Goal: Information Seeking & Learning: Learn about a topic

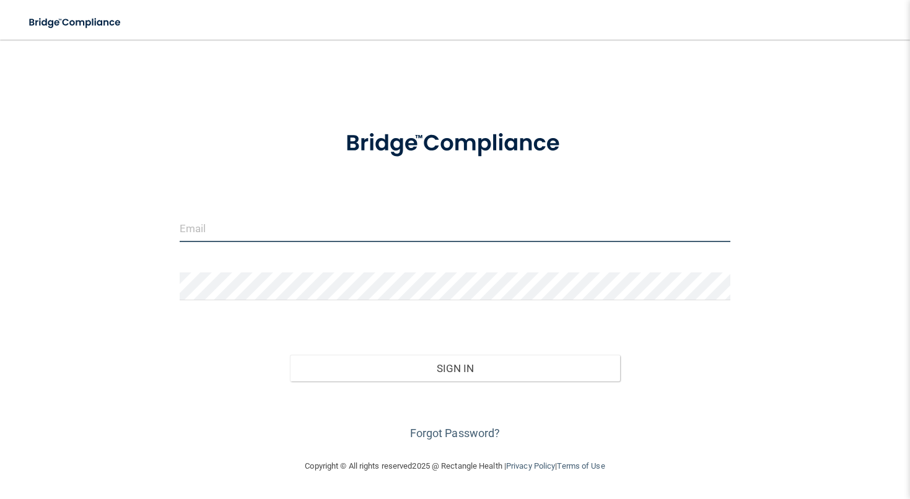
click at [386, 228] on input "email" at bounding box center [455, 228] width 551 height 28
click at [298, 230] on input "email" at bounding box center [455, 228] width 551 height 28
type input "[EMAIL_ADDRESS][DOMAIN_NAME]"
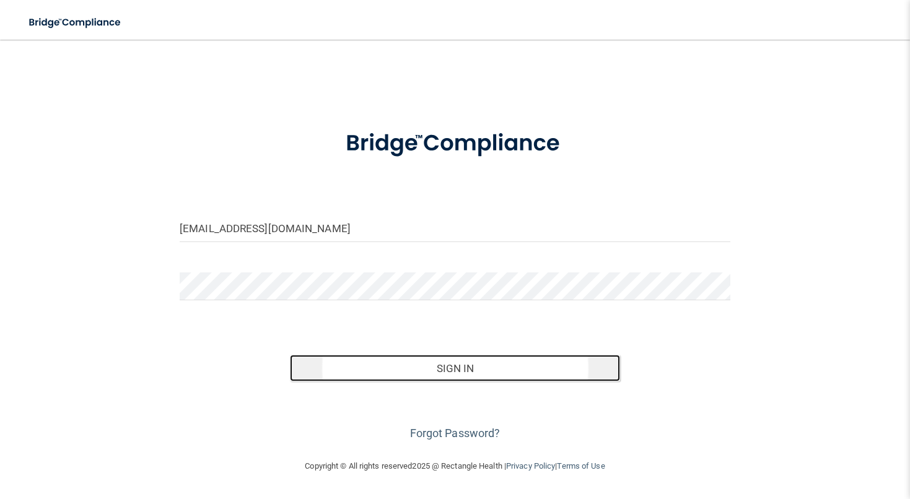
click at [369, 364] on button "Sign In" at bounding box center [455, 368] width 330 height 27
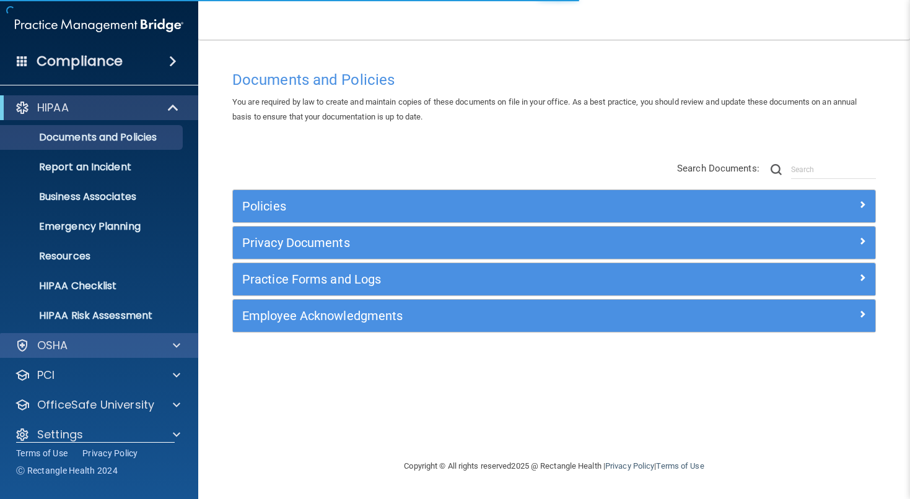
scroll to position [15, 0]
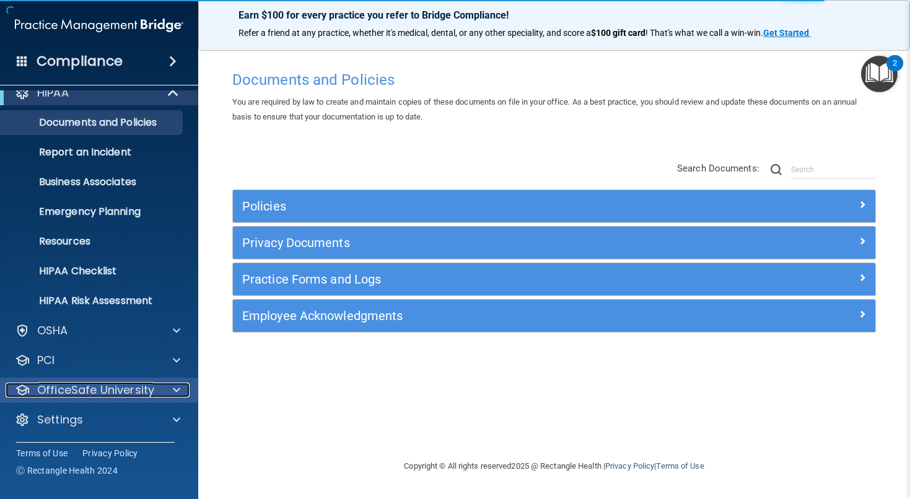
click at [129, 391] on p "OfficeSafe University" at bounding box center [95, 390] width 117 height 15
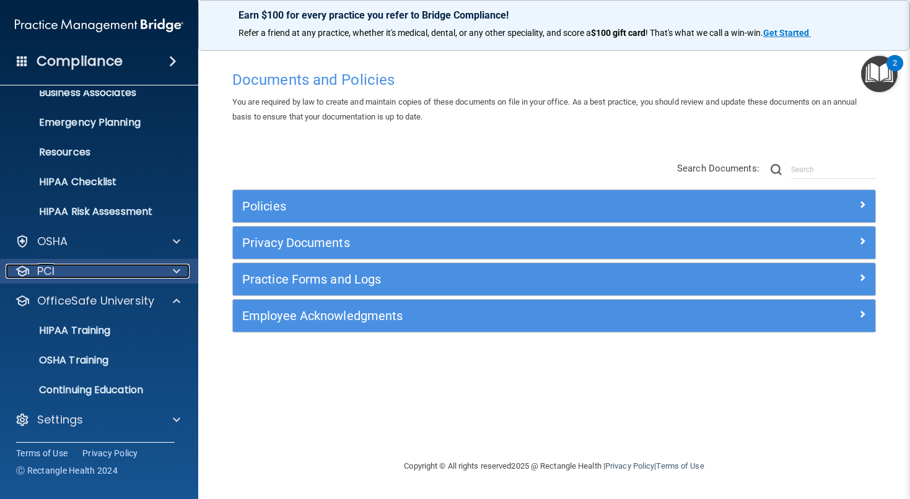
click at [149, 274] on div "PCI" at bounding box center [83, 271] width 154 height 15
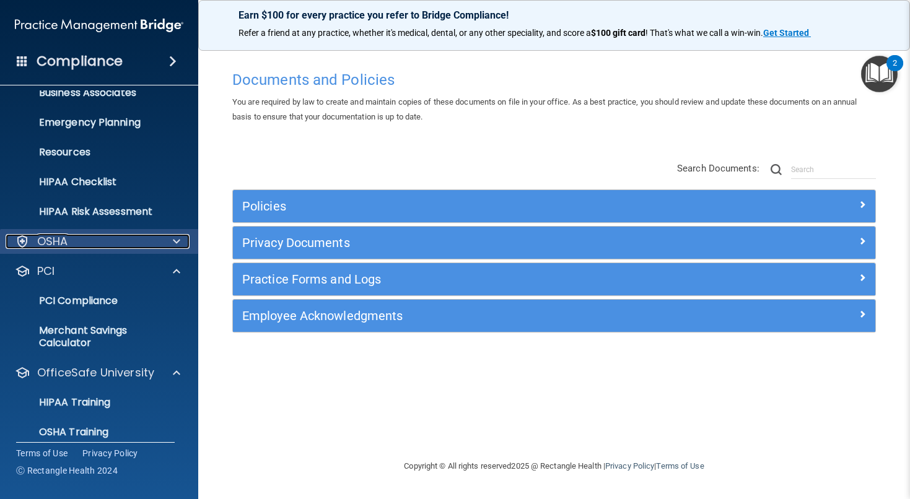
click at [171, 242] on div at bounding box center [174, 241] width 31 height 15
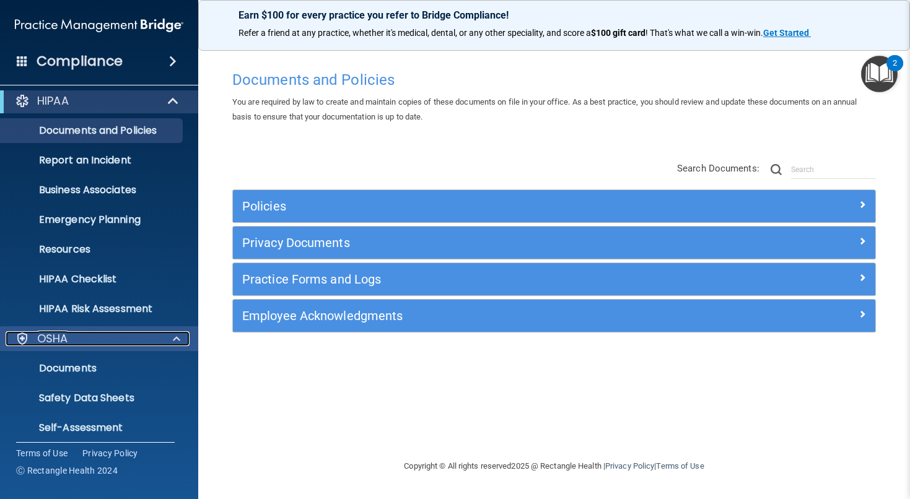
scroll to position [0, 0]
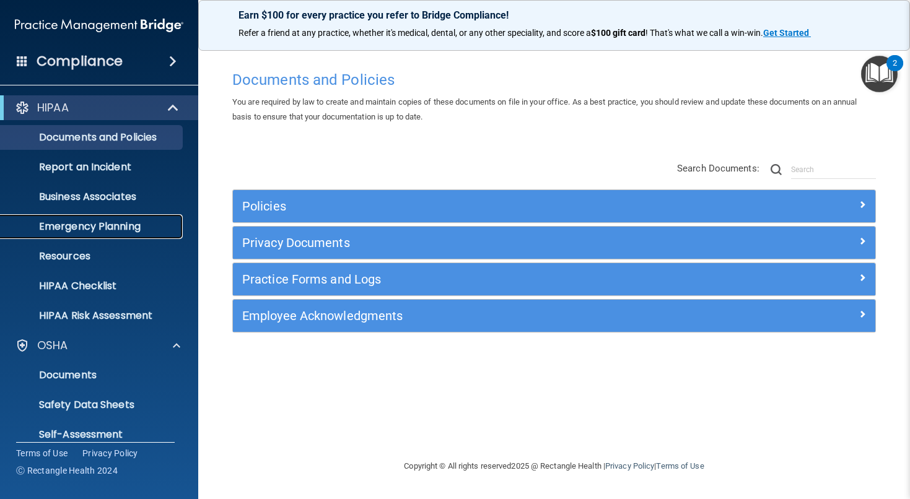
click at [117, 220] on p "Emergency Planning" at bounding box center [92, 226] width 169 height 12
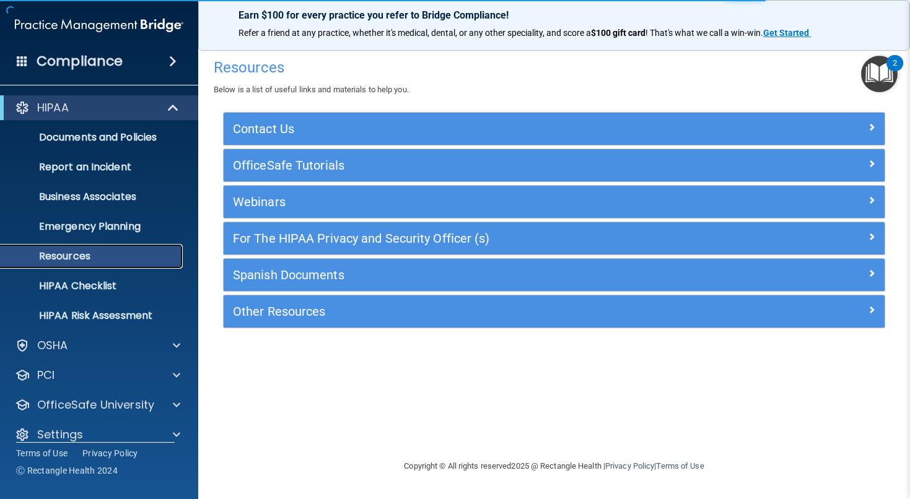
click at [122, 260] on p "Resources" at bounding box center [92, 256] width 169 height 12
click at [247, 399] on div "Resources Below is a list of useful links and materials to help you. Contact Us…" at bounding box center [554, 249] width 662 height 394
click at [118, 286] on p "HIPAA Checklist" at bounding box center [92, 286] width 169 height 12
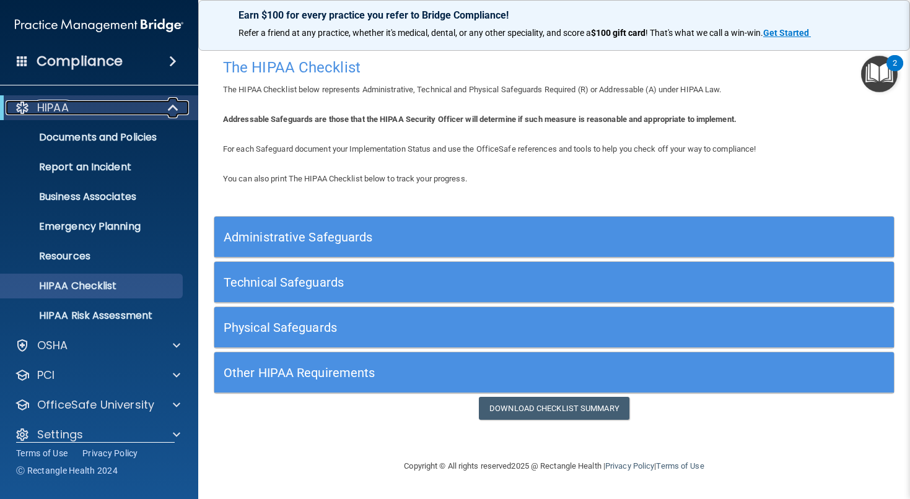
click at [148, 110] on div "HIPAA" at bounding box center [82, 107] width 153 height 15
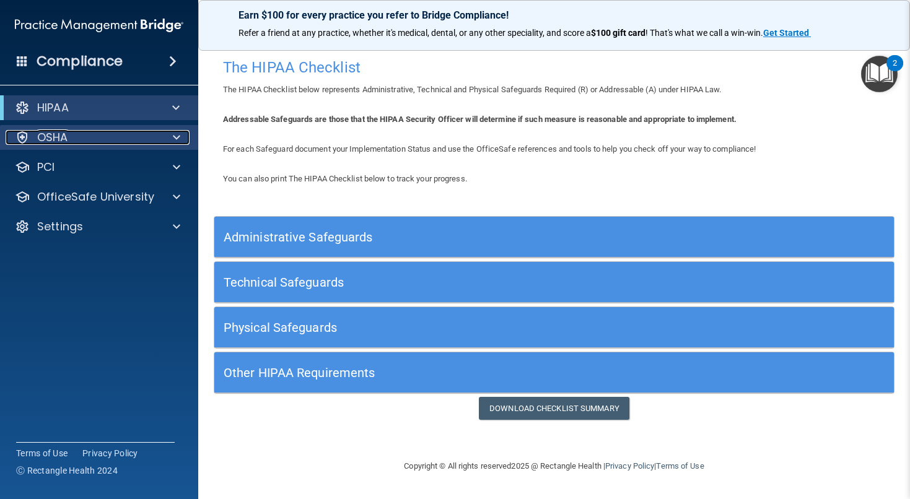
click at [142, 139] on div "OSHA" at bounding box center [83, 137] width 154 height 15
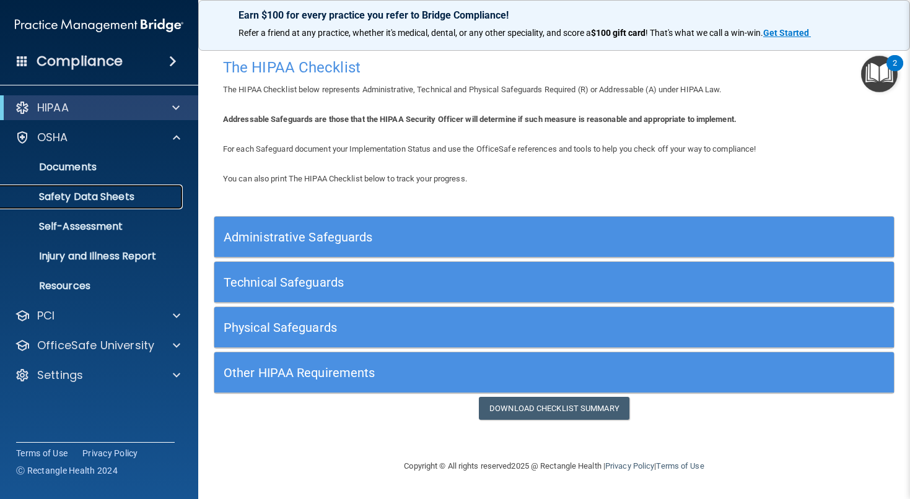
click at [82, 194] on p "Safety Data Sheets" at bounding box center [92, 197] width 169 height 12
